Goal: Transaction & Acquisition: Book appointment/travel/reservation

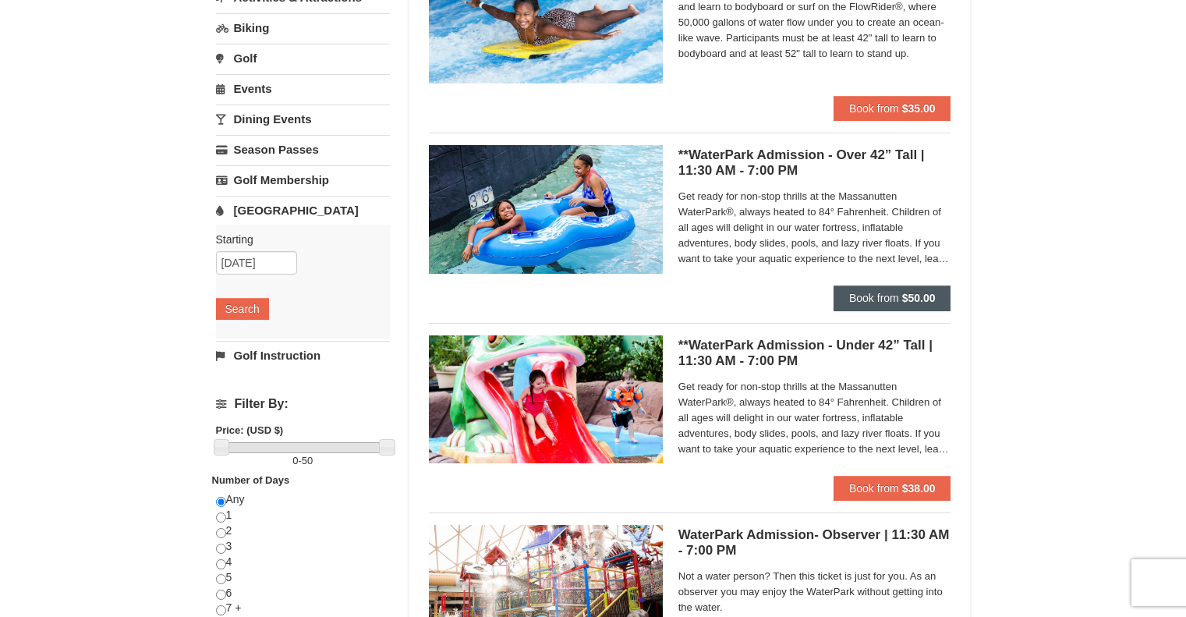
scroll to position [156, 0]
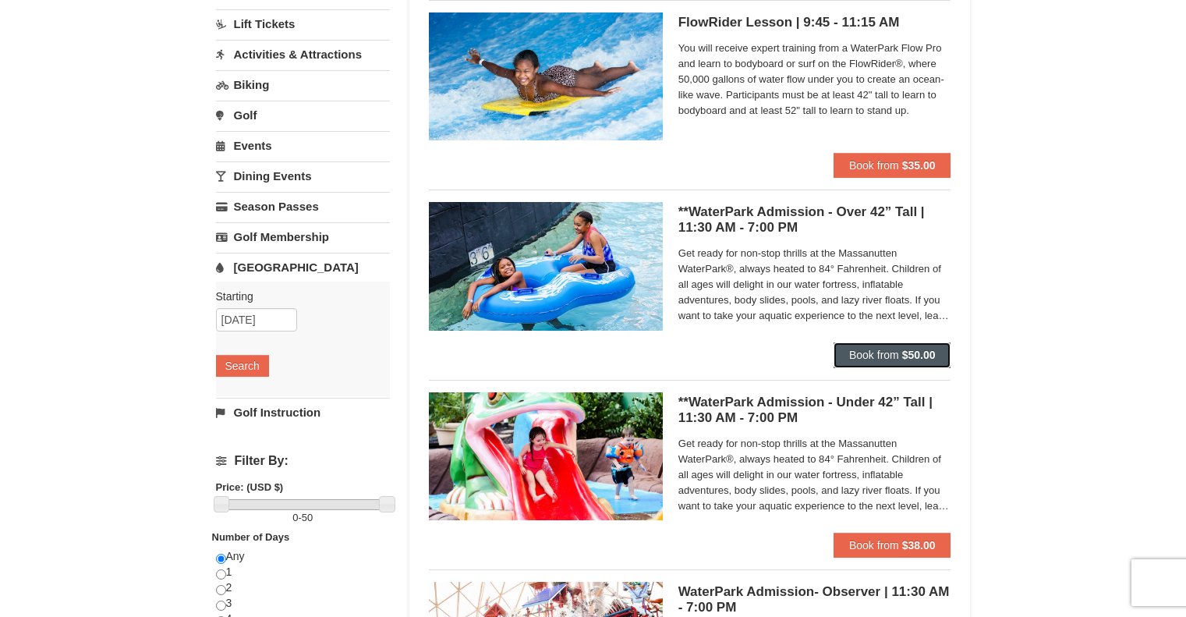
click at [894, 357] on span "Book from" at bounding box center [874, 354] width 50 height 12
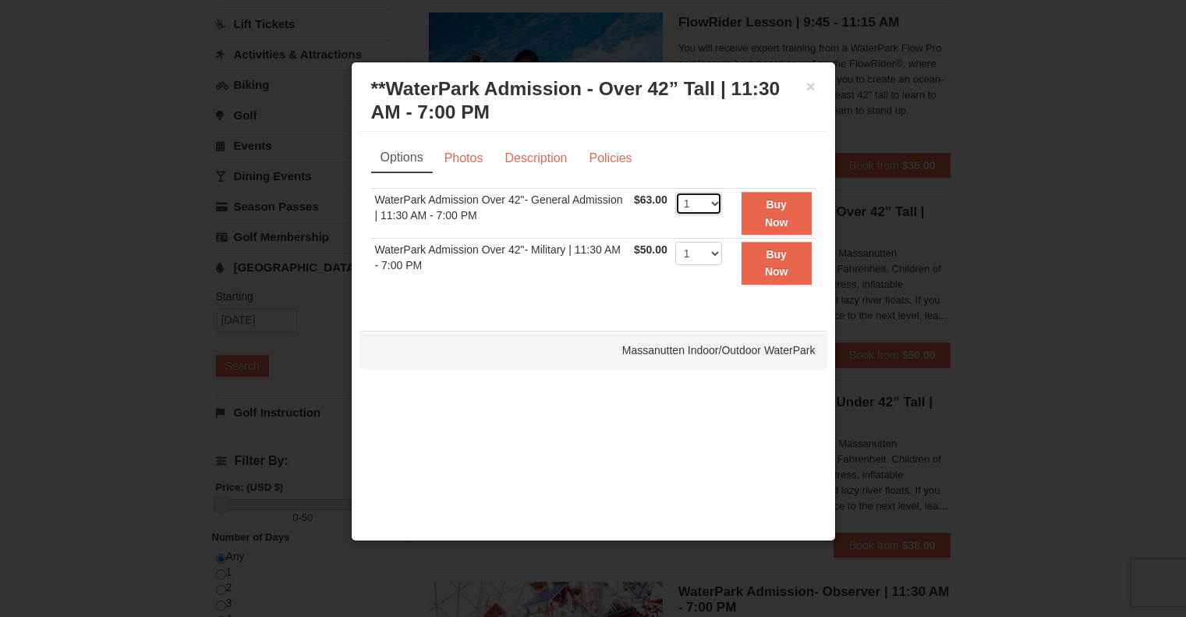
click at [719, 201] on select "1 2 3 4 5 6 7 8 9 10 11 12 13 14 15 16 17 18 19 20 21 22" at bounding box center [698, 203] width 47 height 23
select select "2"
click at [675, 192] on select "1 2 3 4 5 6 7 8 9 10 11 12 13 14 15 16 17 18 19 20 21 22" at bounding box center [698, 203] width 47 height 23
click at [783, 208] on strong "Buy Now" at bounding box center [776, 213] width 23 height 30
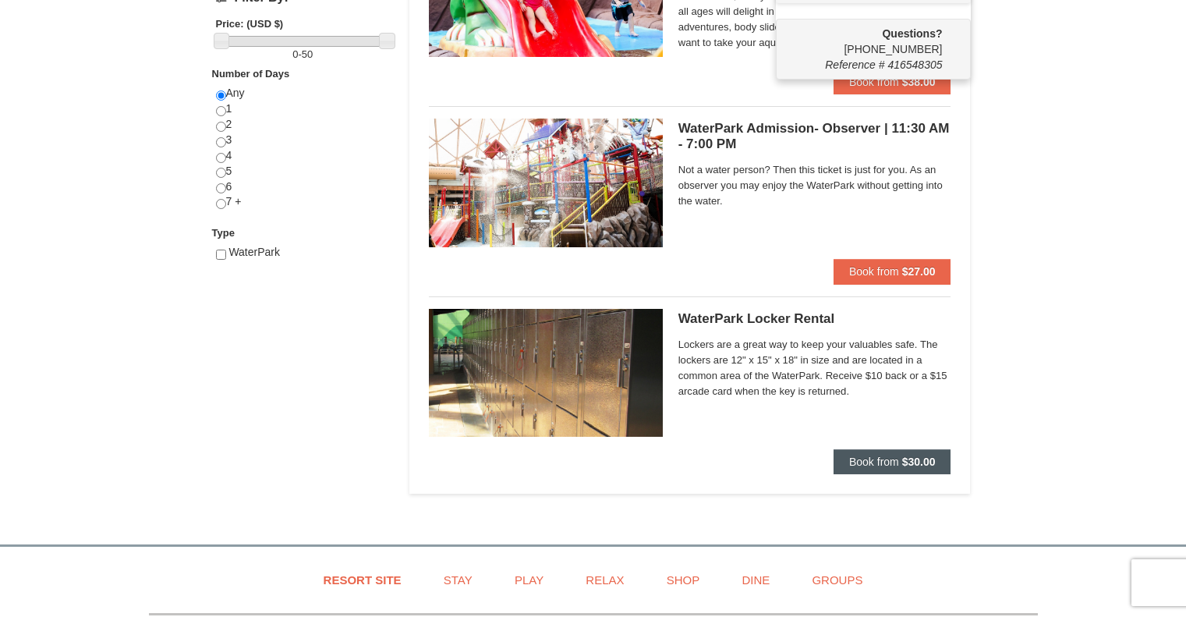
scroll to position [628, 0]
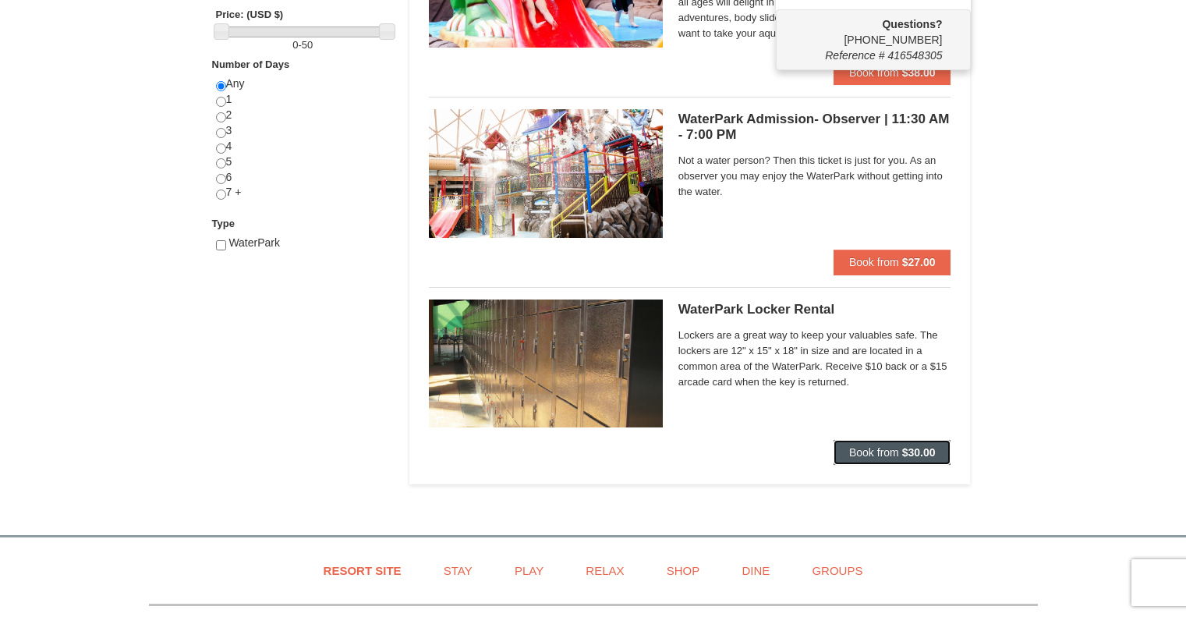
click at [886, 453] on span "Book from" at bounding box center [874, 452] width 50 height 12
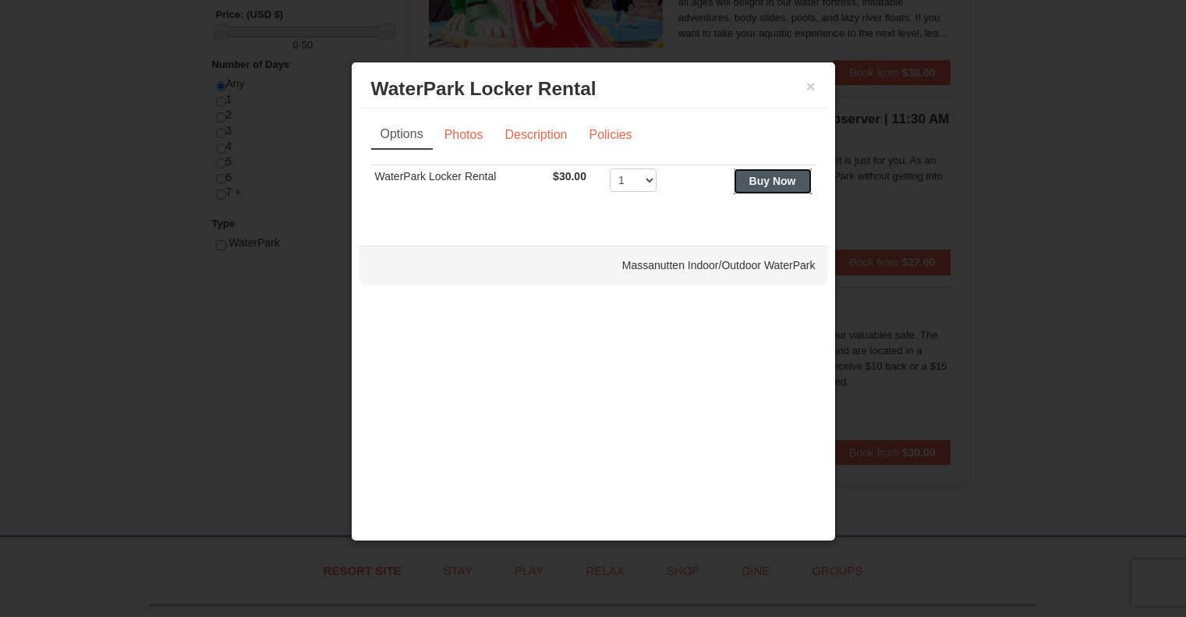
click at [778, 187] on button "Buy Now" at bounding box center [773, 180] width 78 height 25
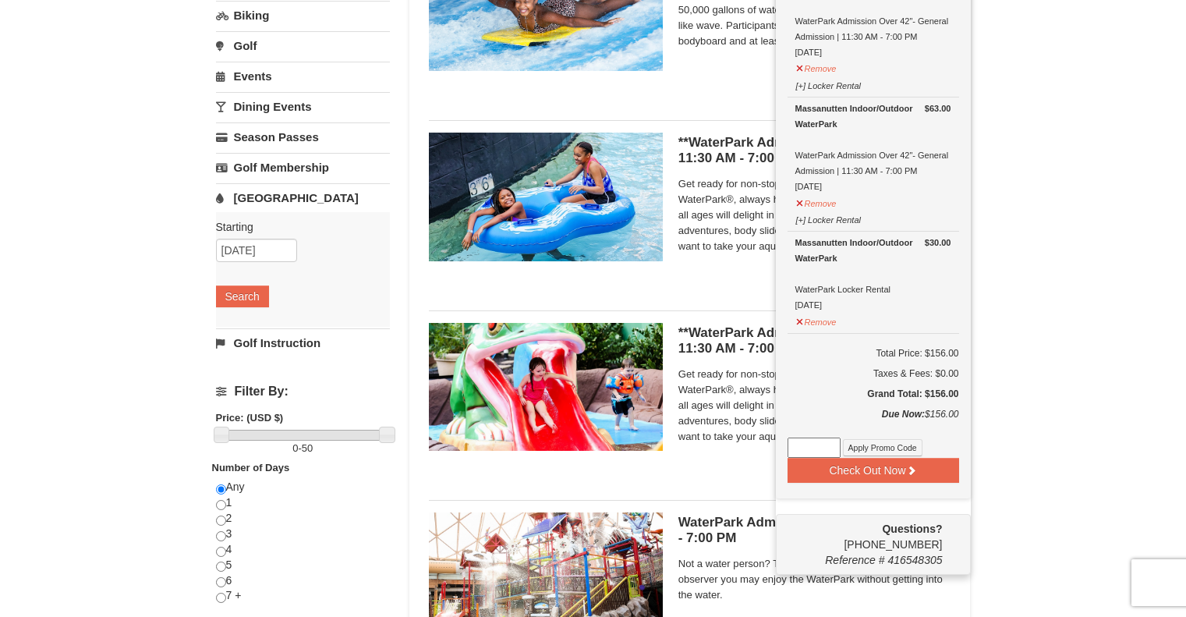
scroll to position [239, 0]
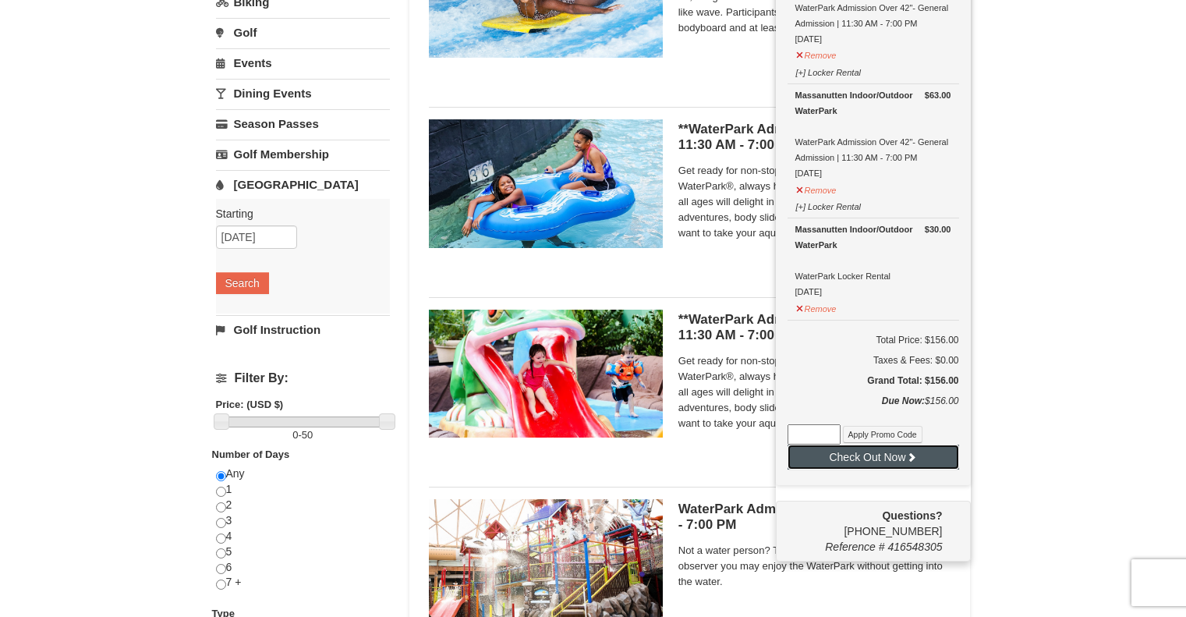
click at [860, 455] on button "Check Out Now" at bounding box center [872, 456] width 171 height 25
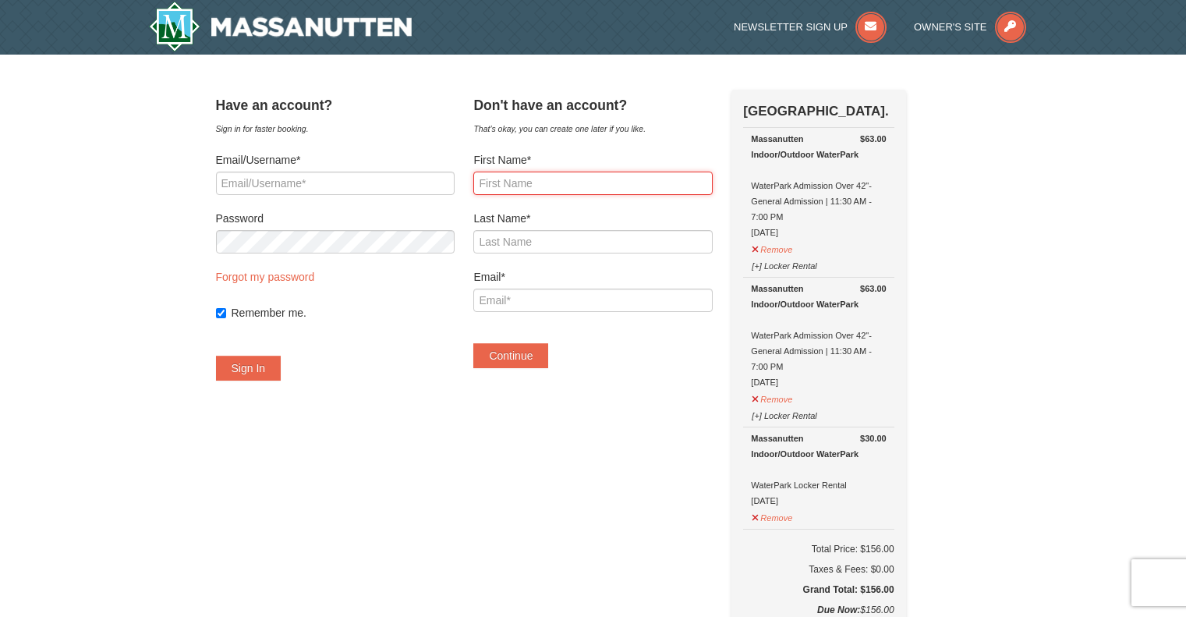
click at [544, 185] on input "First Name*" at bounding box center [592, 182] width 239 height 23
click at [578, 188] on input "First Name*" at bounding box center [592, 182] width 239 height 23
type input "Keith"
type input "Brudin"
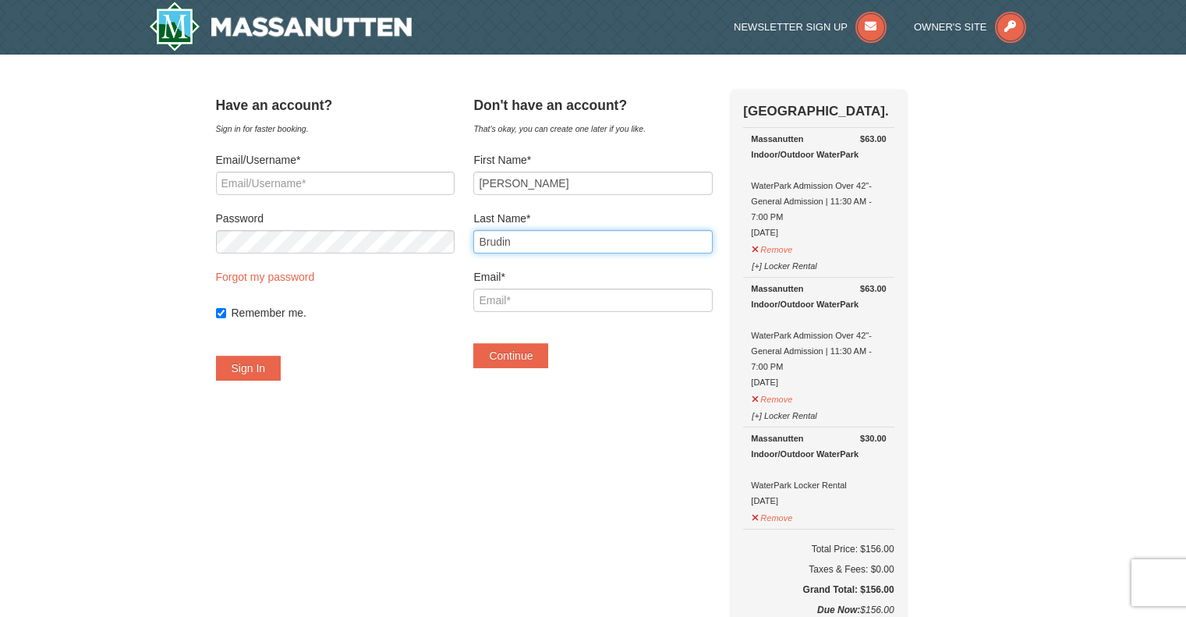
type input "keith.brudin@gmail.com"
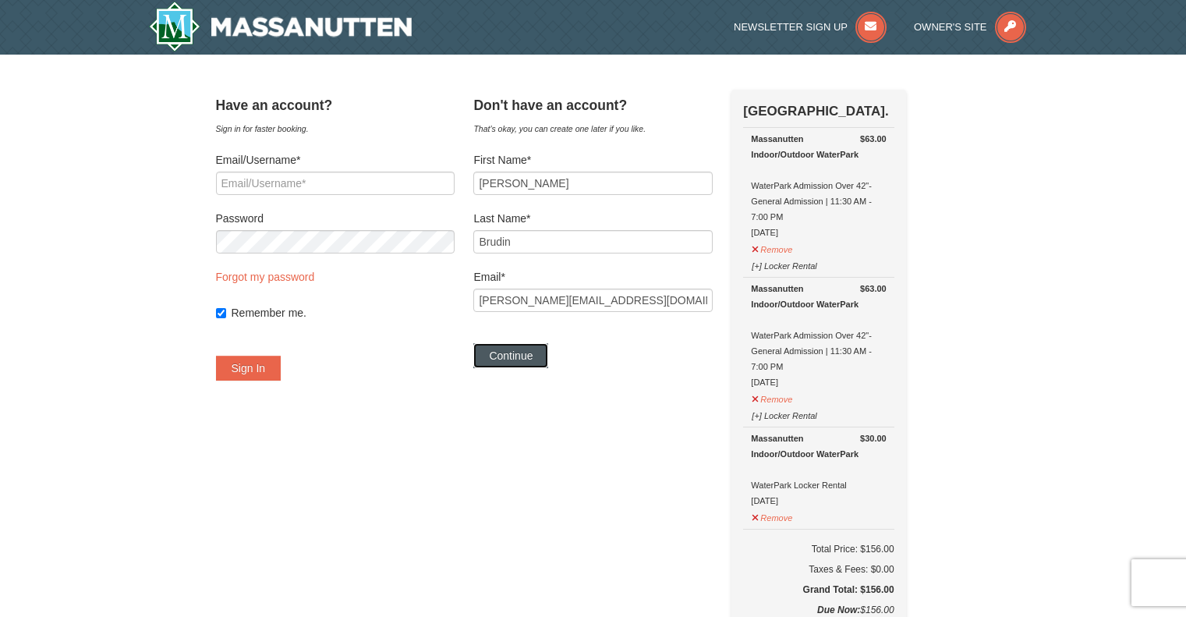
click at [534, 353] on button "Continue" at bounding box center [510, 355] width 75 height 25
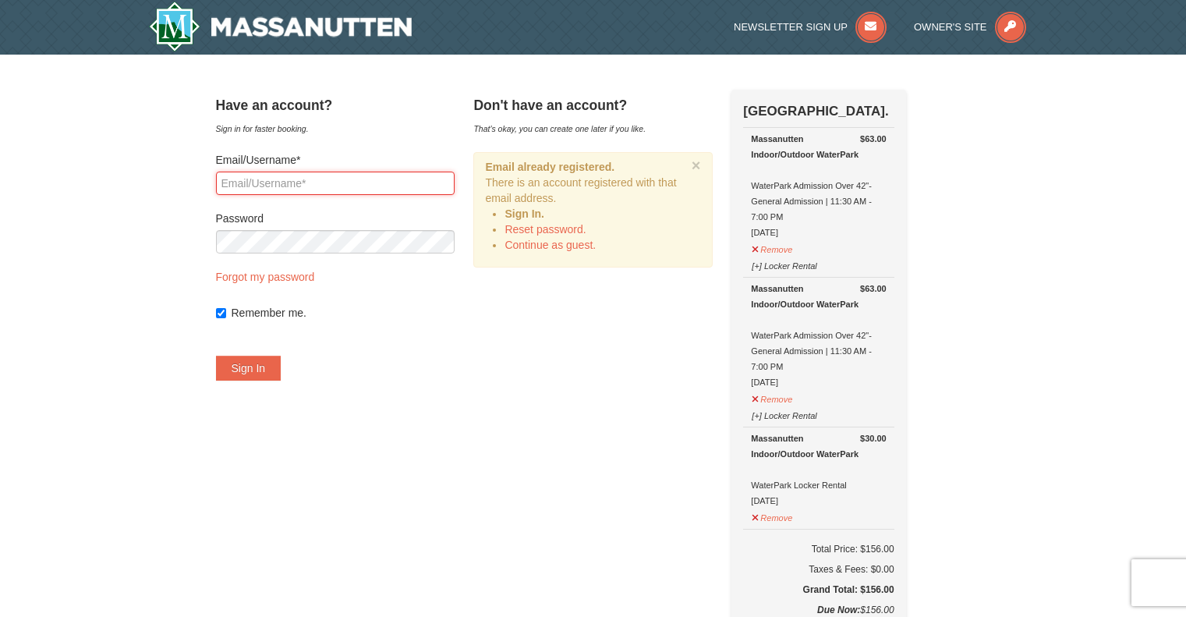
click at [319, 186] on input "Email/Username*" at bounding box center [335, 182] width 239 height 23
type input "keith.brudin@gmail.com"
click at [252, 368] on button "Sign In" at bounding box center [248, 367] width 65 height 25
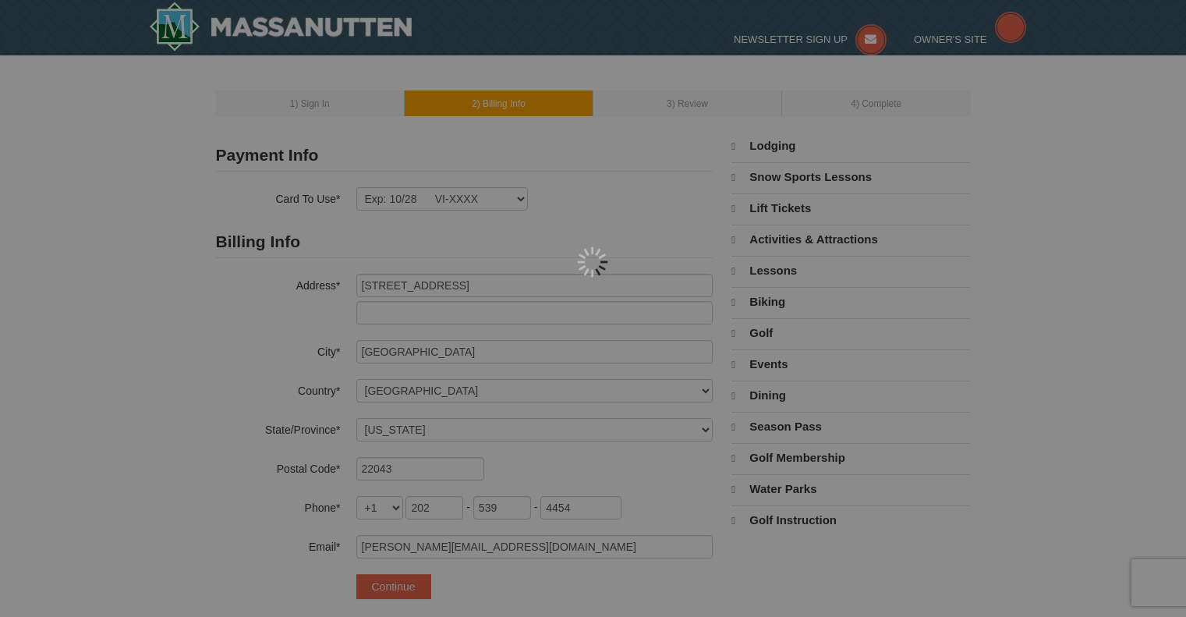
select select "VA"
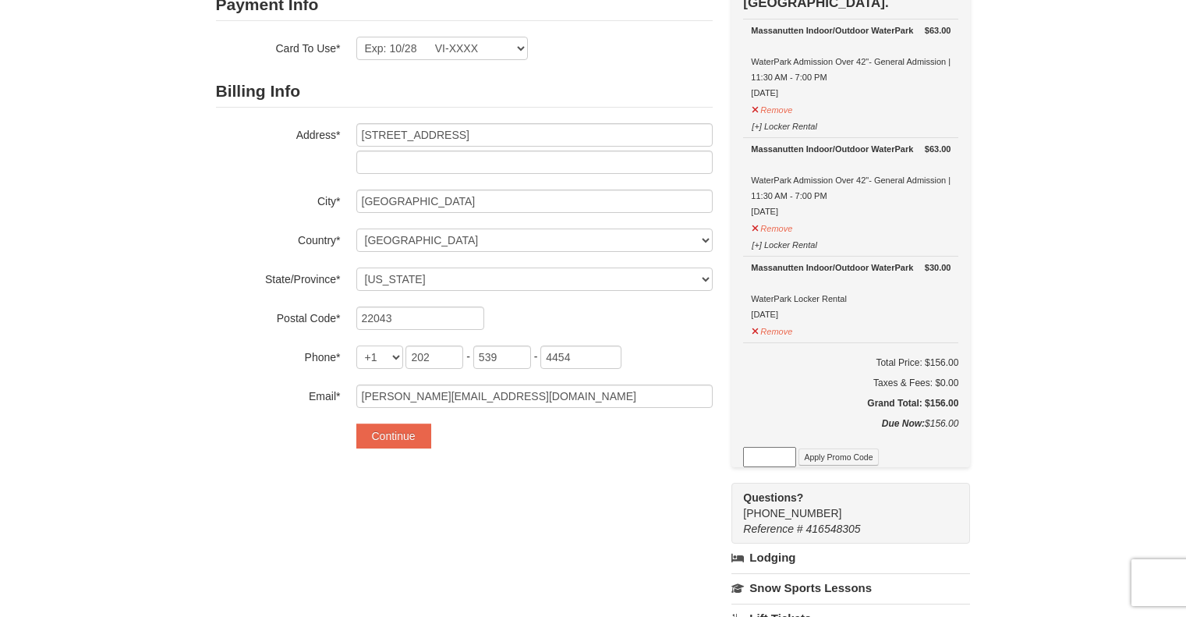
scroll to position [156, 0]
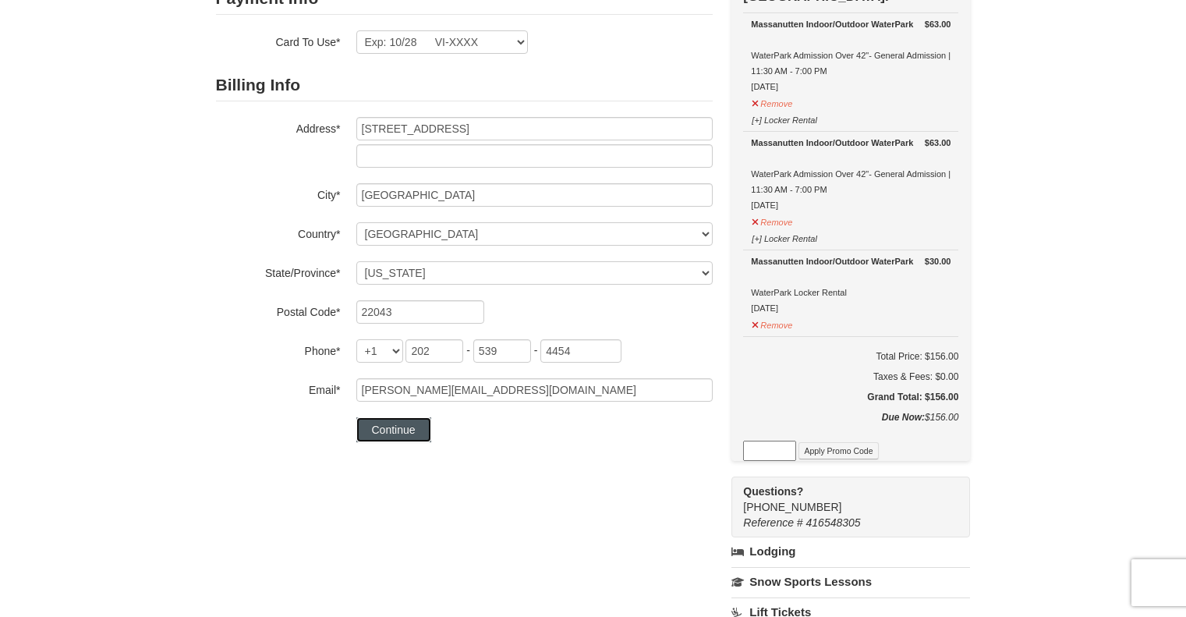
click at [400, 426] on button "Continue" at bounding box center [393, 429] width 75 height 25
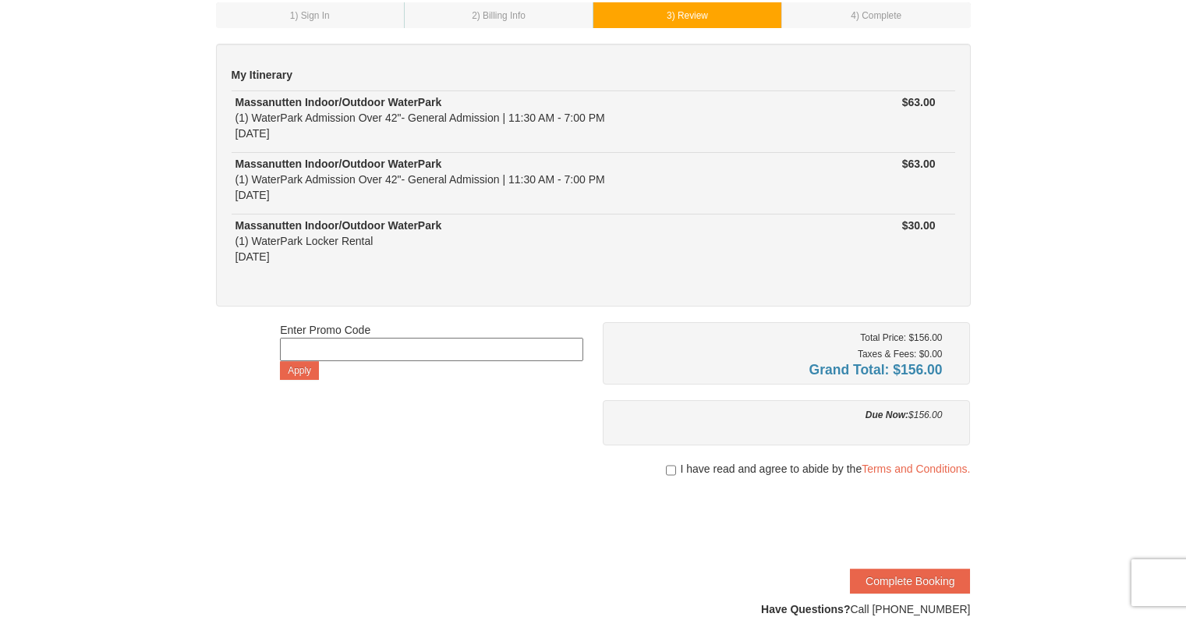
scroll to position [156, 0]
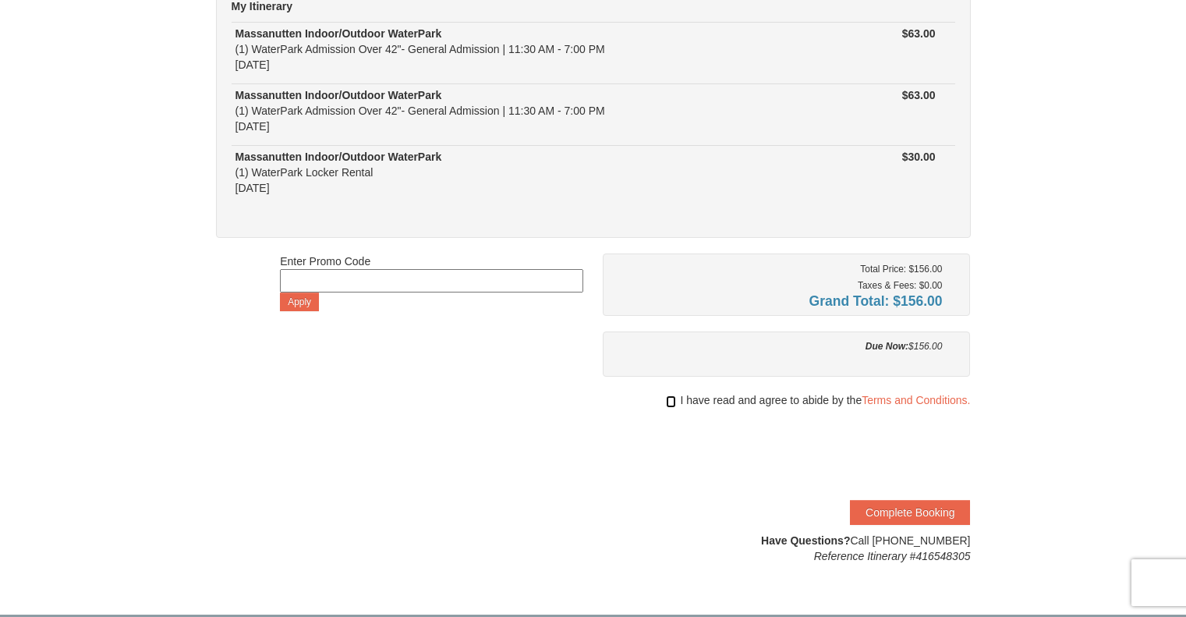
click at [670, 398] on input "checkbox" at bounding box center [671, 401] width 10 height 12
checkbox input "true"
click at [907, 504] on button "Complete Booking" at bounding box center [910, 512] width 120 height 25
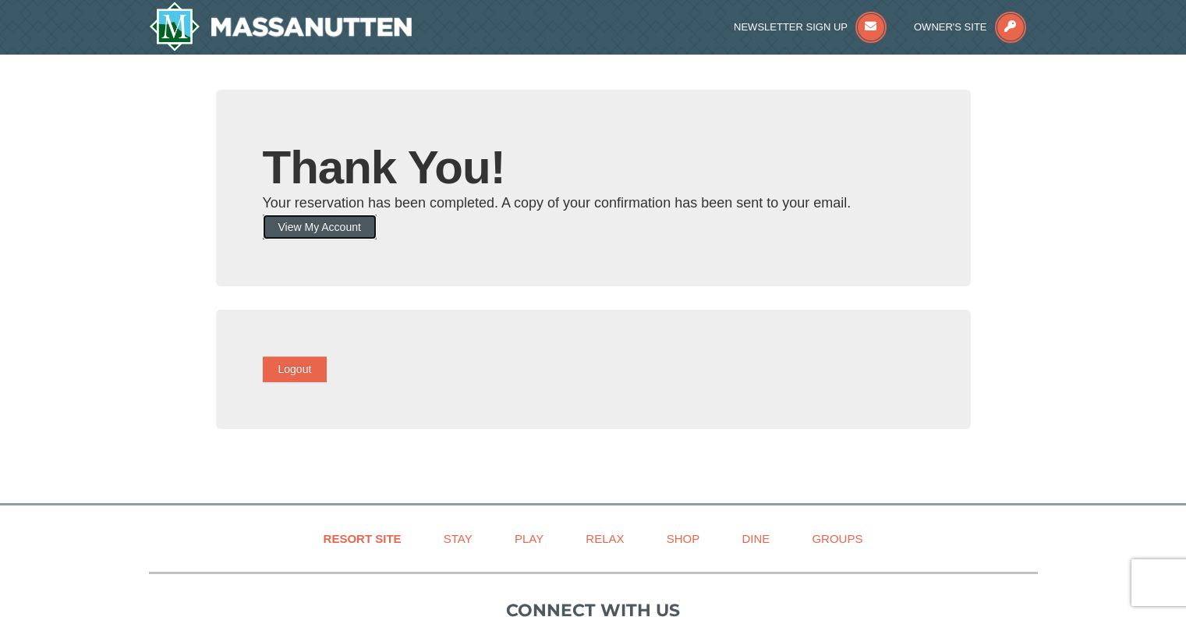
click at [359, 221] on button "View My Account" at bounding box center [320, 226] width 114 height 25
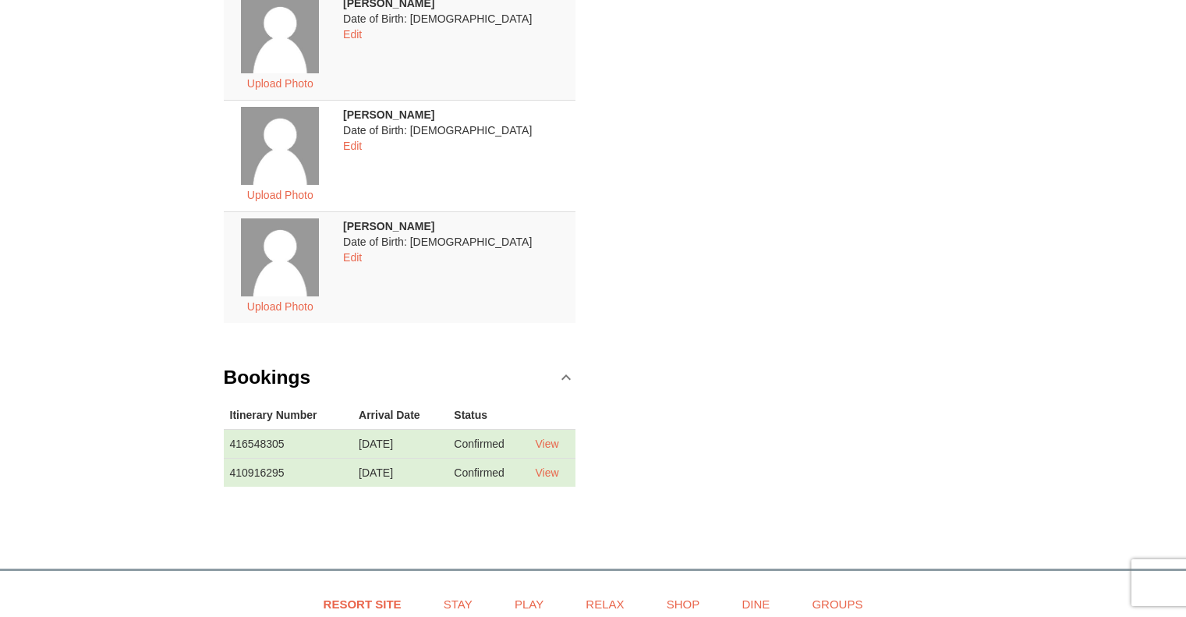
scroll to position [390, 0]
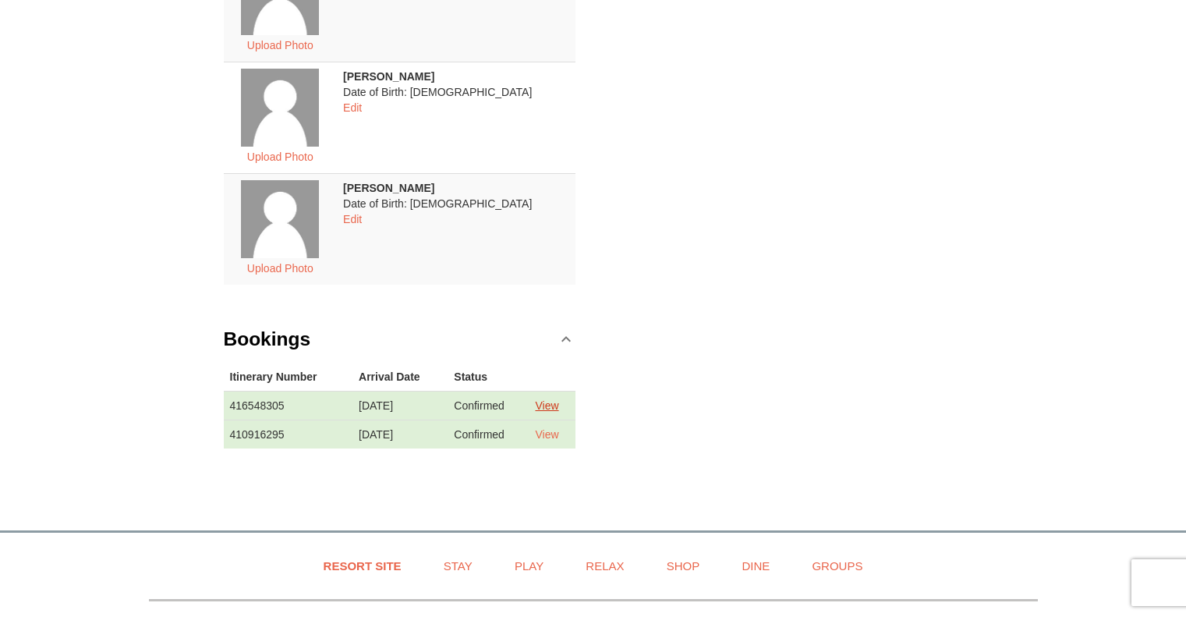
click at [555, 404] on link "View" at bounding box center [546, 405] width 23 height 12
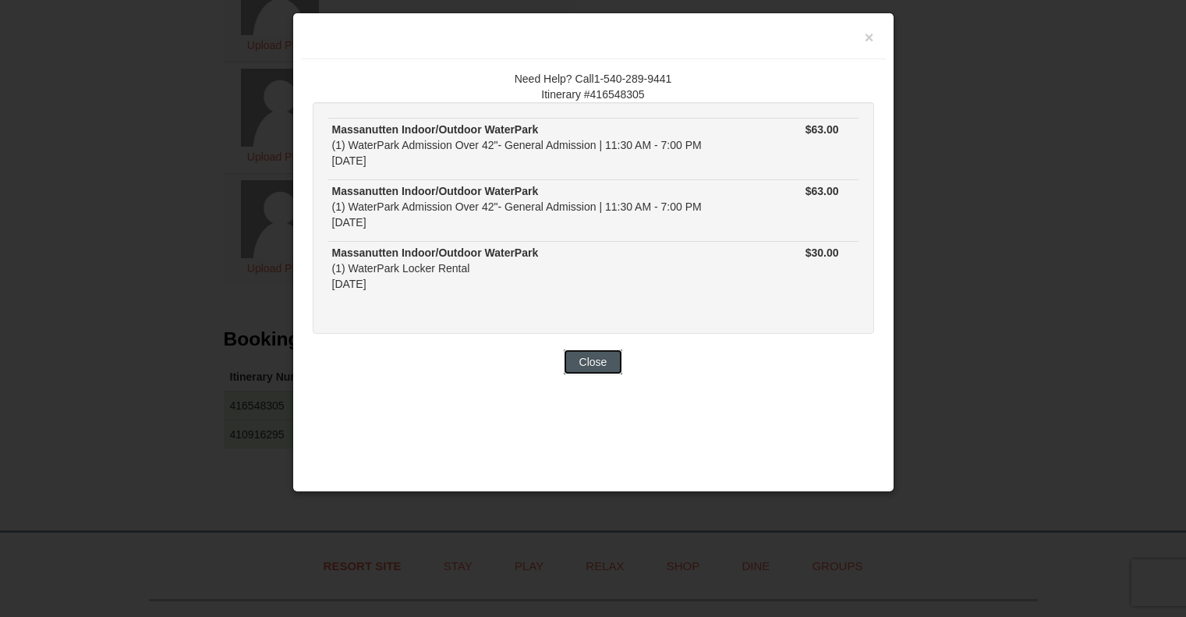
click at [579, 358] on button "Close" at bounding box center [593, 361] width 59 height 25
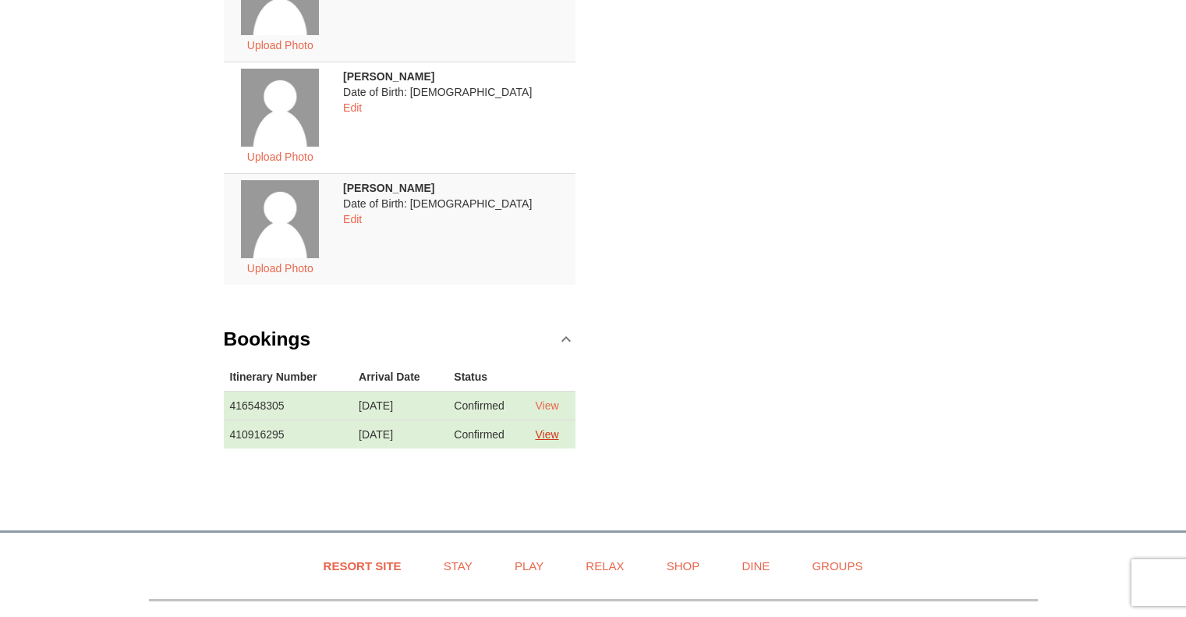
click at [553, 433] on link "View" at bounding box center [546, 434] width 23 height 12
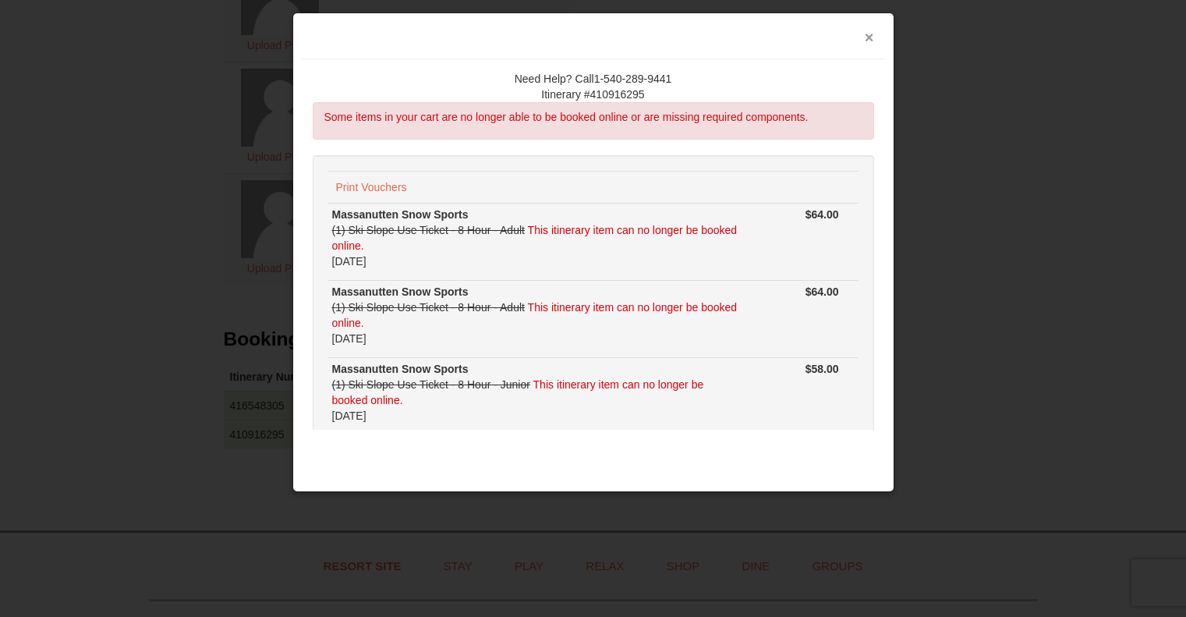
click at [865, 43] on button "×" at bounding box center [869, 38] width 9 height 16
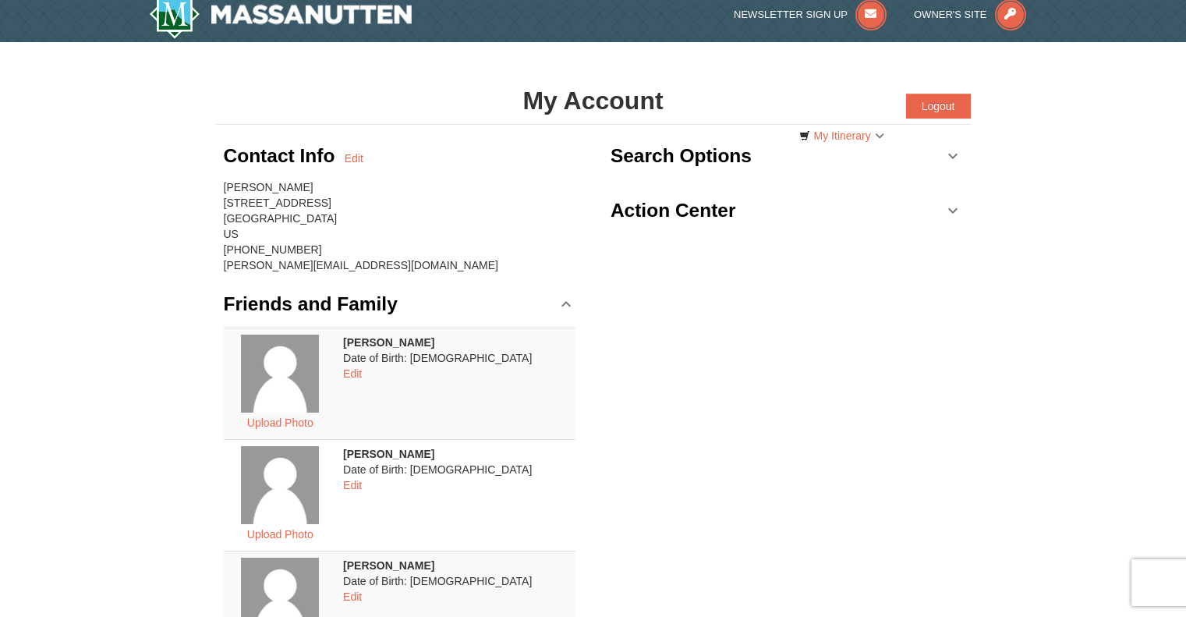
scroll to position [0, 0]
